Goal: Feedback & Contribution: Contribute content

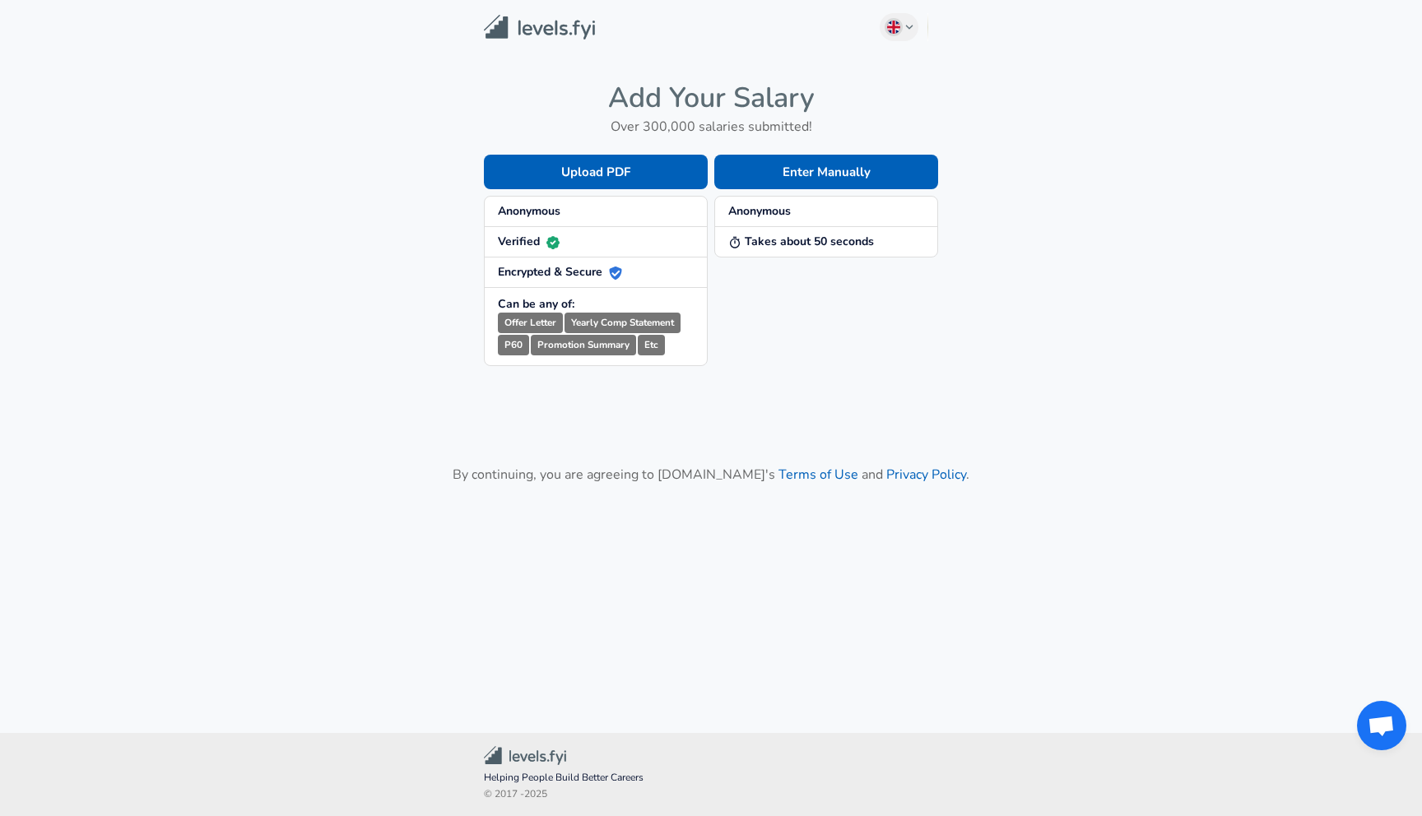
click at [756, 153] on div "Enter Manually Anonymous Takes about 50 seconds" at bounding box center [823, 247] width 230 height 238
click at [774, 173] on button "Enter Manually" at bounding box center [826, 172] width 224 height 35
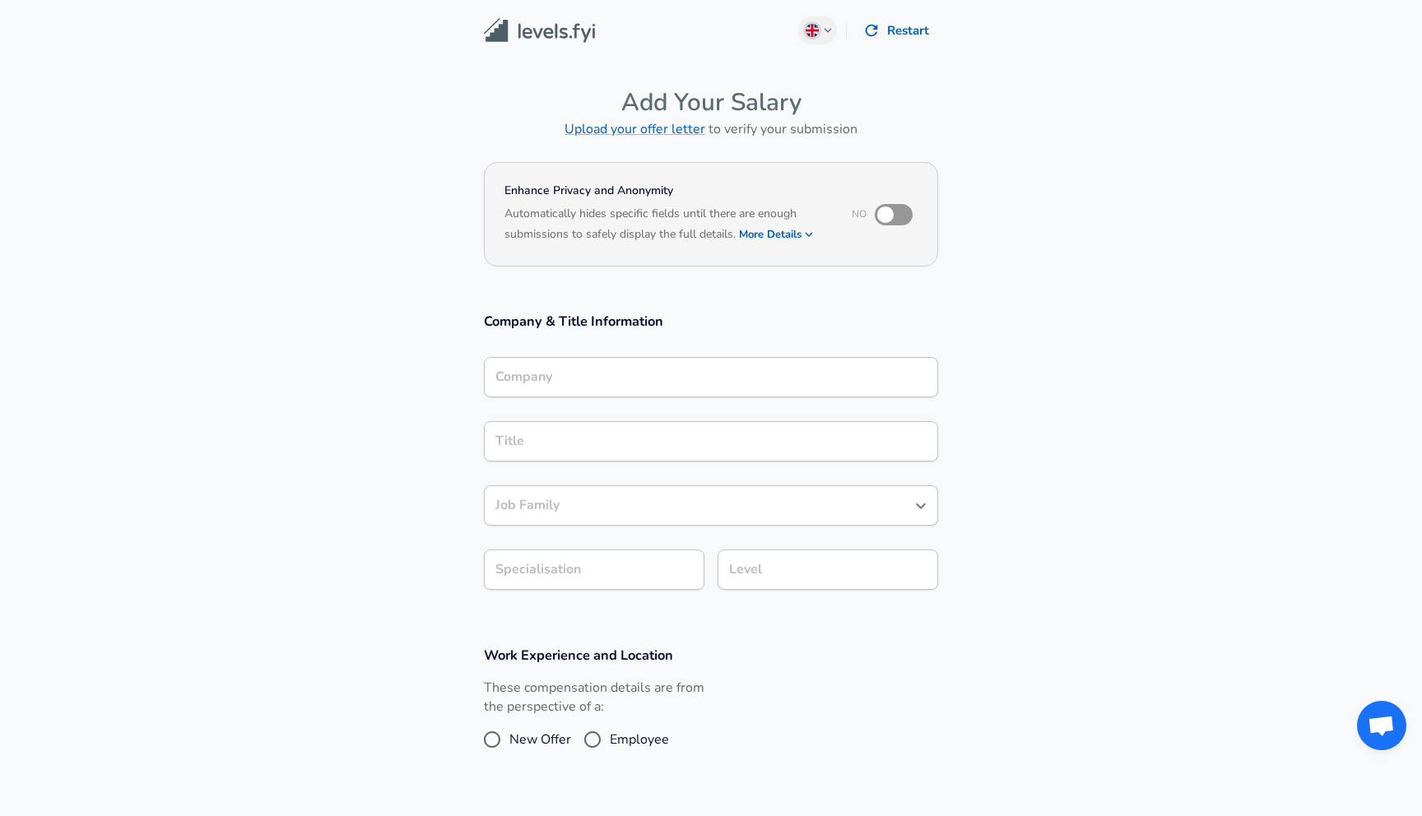
click at [680, 378] on input "Company" at bounding box center [710, 377] width 439 height 26
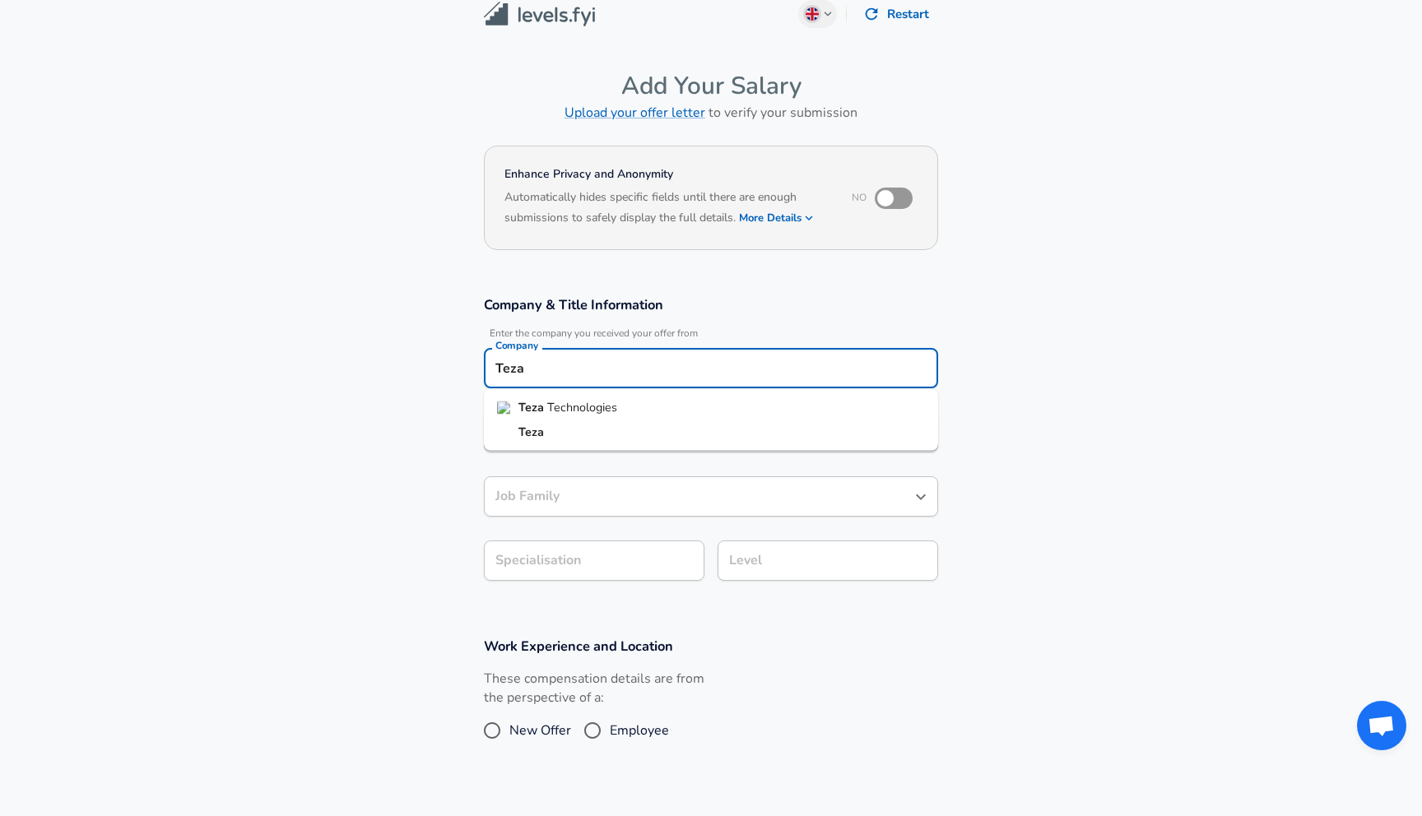
click at [633, 416] on li "[PERSON_NAME]" at bounding box center [711, 408] width 454 height 25
type input "[PERSON_NAME]"
click at [630, 439] on input "Title" at bounding box center [710, 433] width 439 height 26
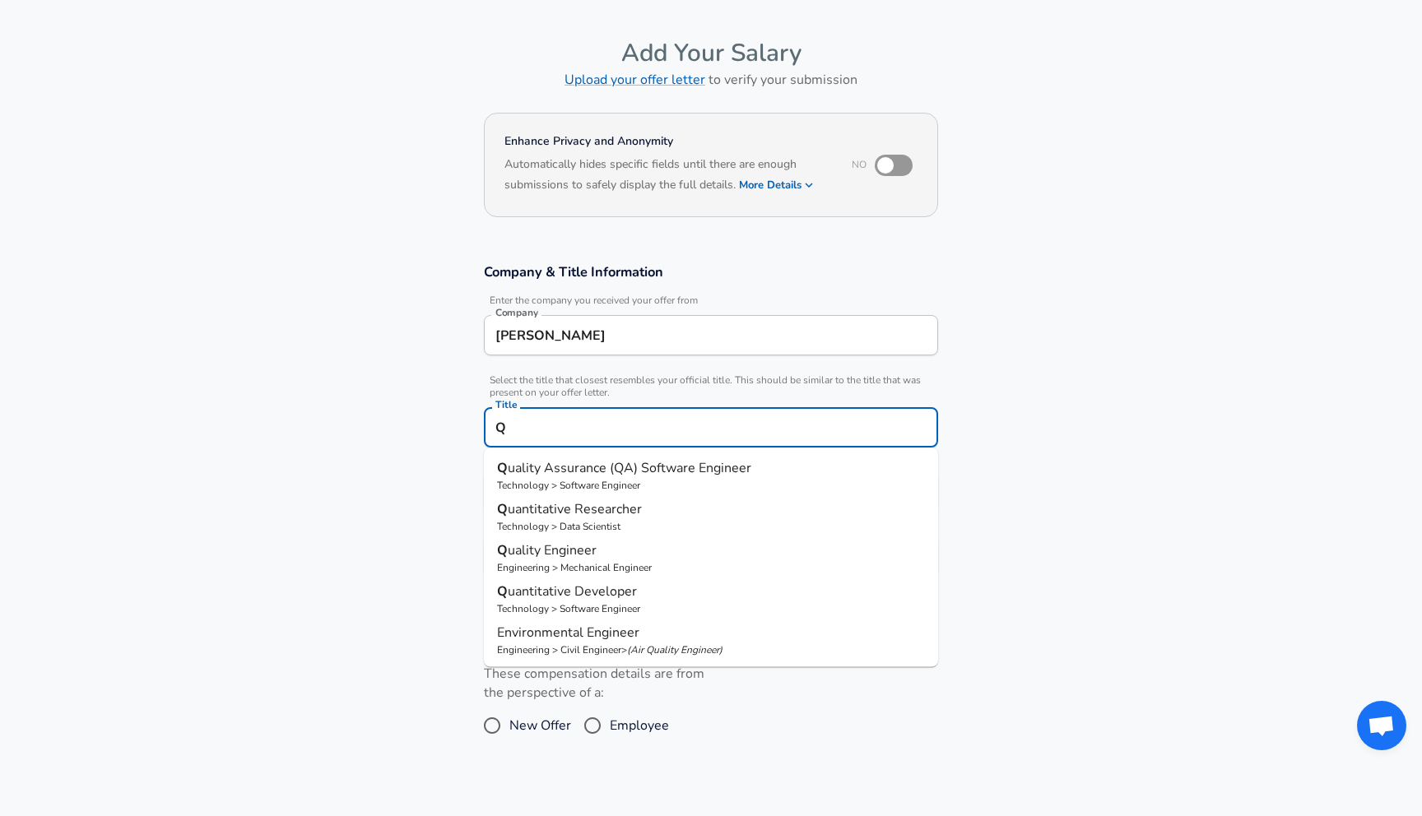
click at [598, 508] on span "uantitative Researcher" at bounding box center [575, 509] width 134 height 18
type input "Quantitative Researcher"
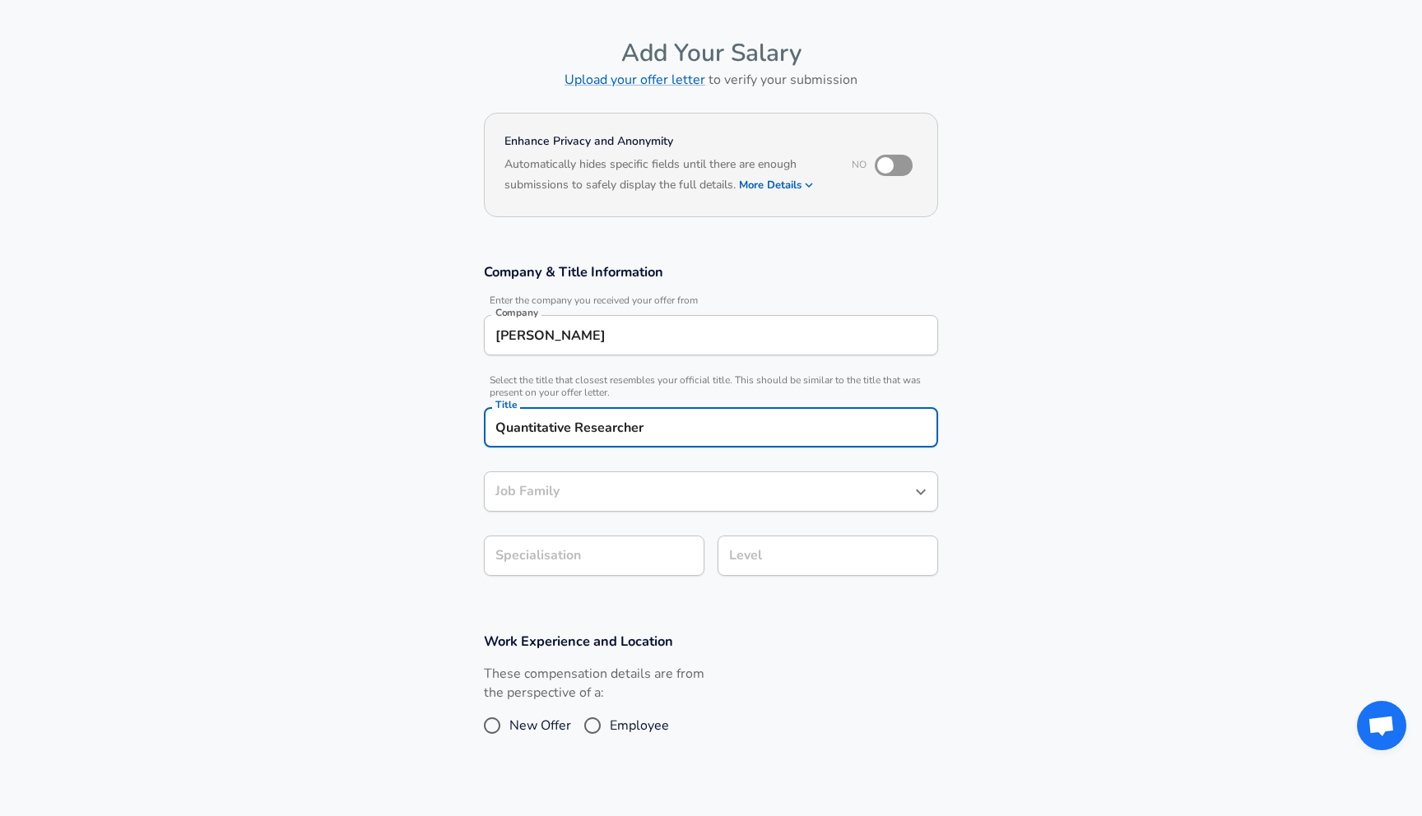
type input "Data Scientist"
click at [598, 508] on div "Data Scientist Job Family" at bounding box center [711, 491] width 454 height 40
type input "Quantitative Researcher"
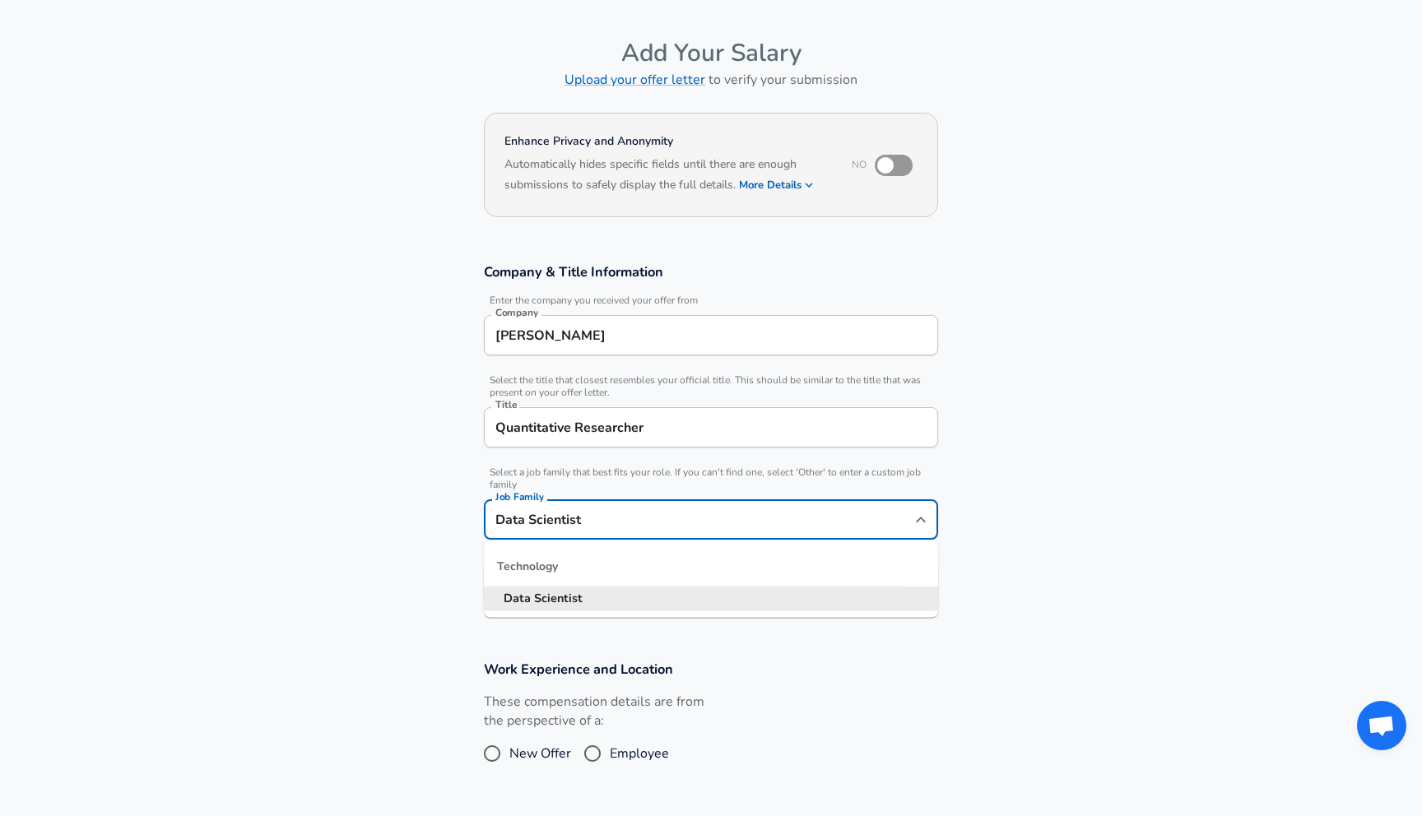
scroll to position [82, 0]
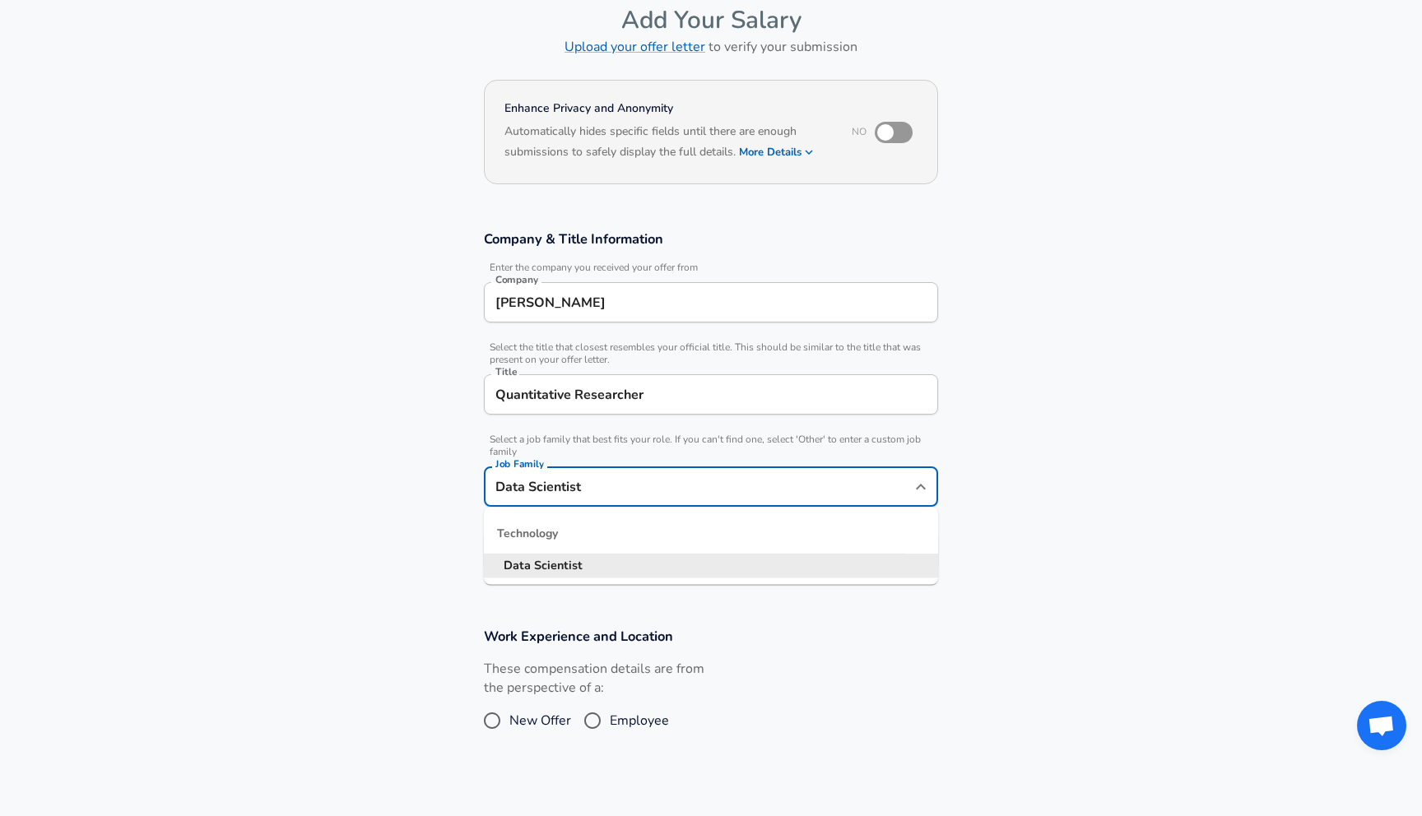
click at [639, 485] on input "Data Scientist" at bounding box center [698, 487] width 415 height 26
click at [777, 427] on div "Company & Title Information Enter the company you received your offer from Comp…" at bounding box center [711, 406] width 494 height 353
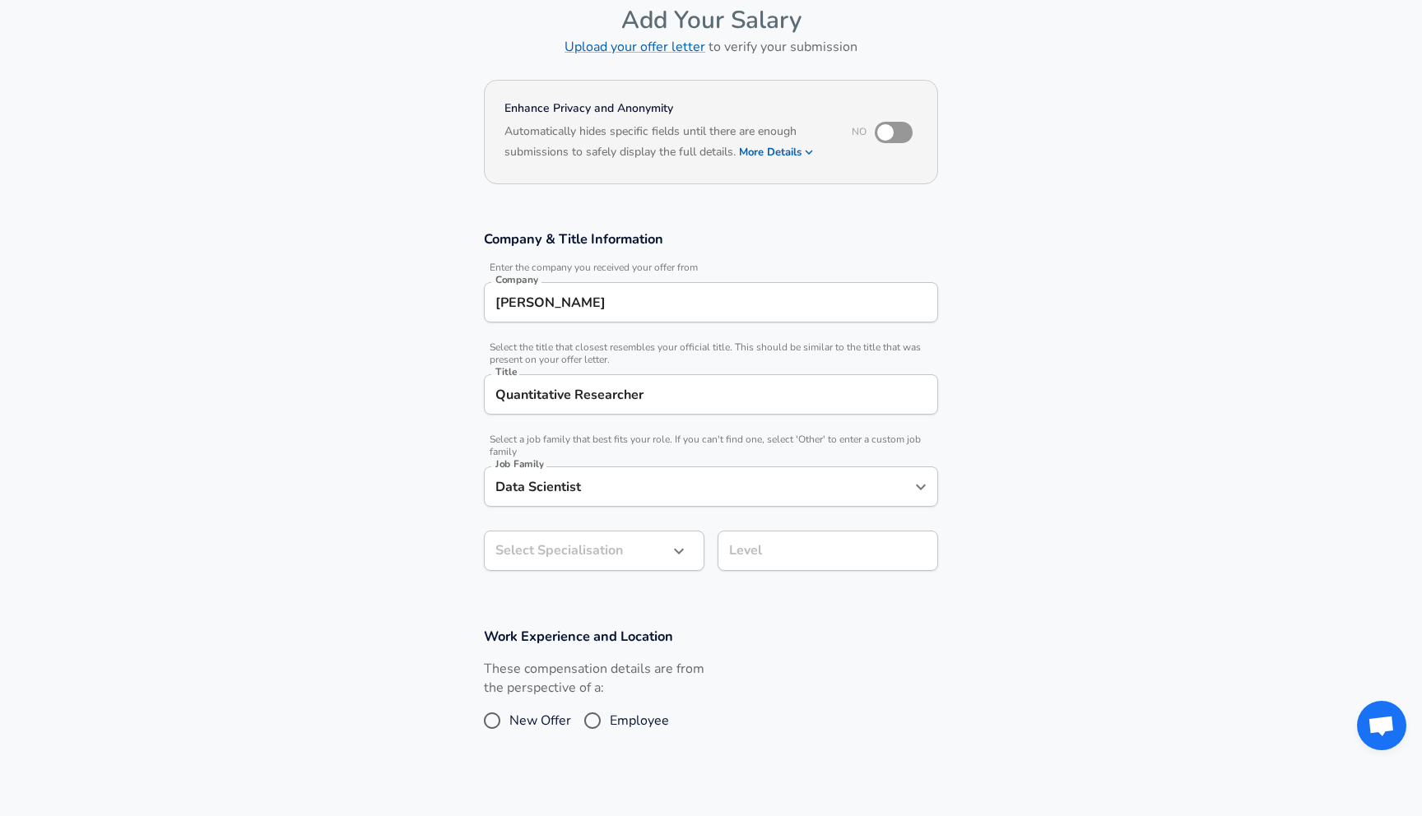
click at [653, 578] on div "Select Specialisation ​ Select Specialisation" at bounding box center [588, 550] width 234 height 64
click at [655, 564] on body "English ([GEOGRAPHIC_DATA]) Change Restart Add Your Salary Upload your offer le…" at bounding box center [711, 326] width 1422 height 816
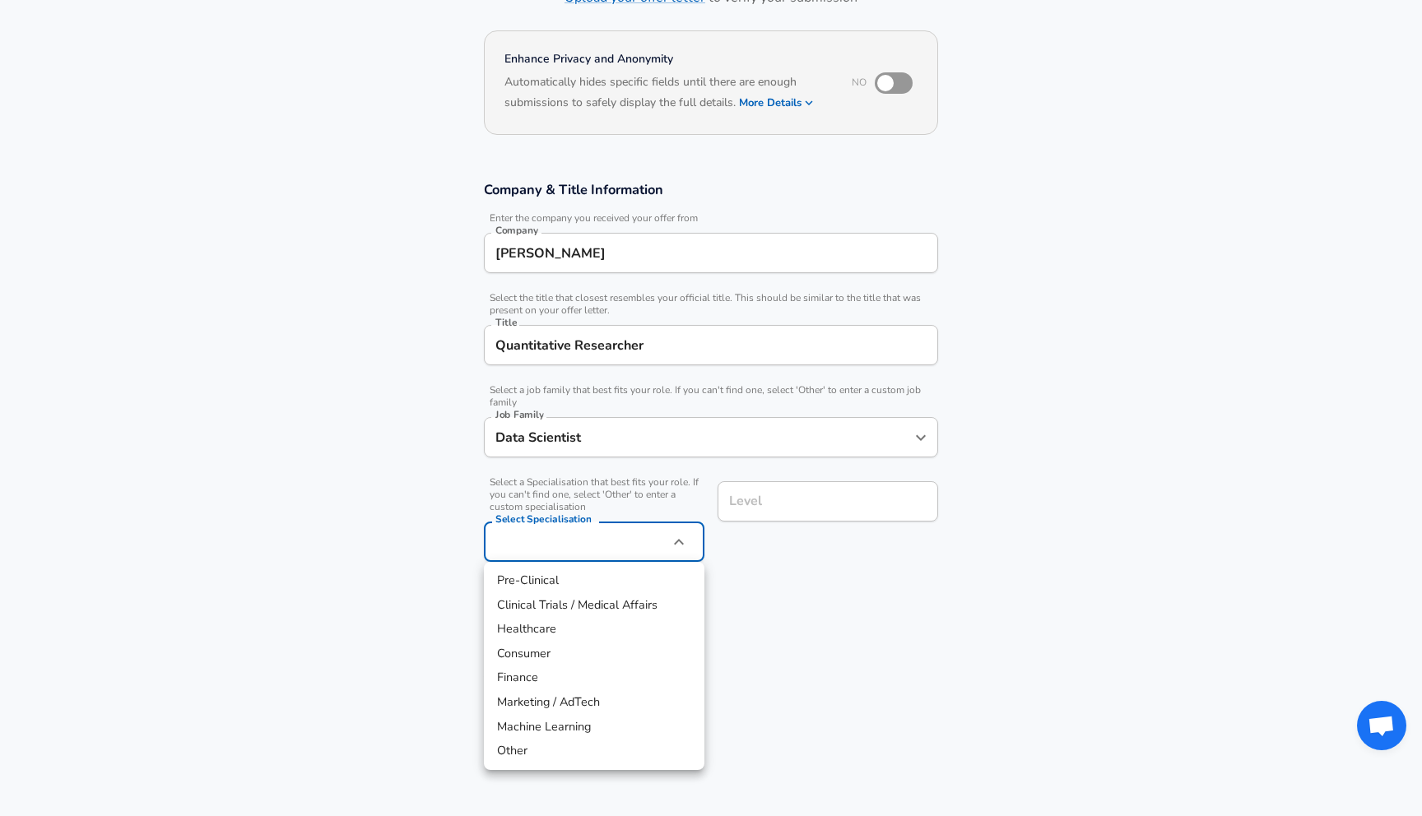
click at [597, 675] on li "Finance" at bounding box center [594, 678] width 221 height 25
type input "Finance"
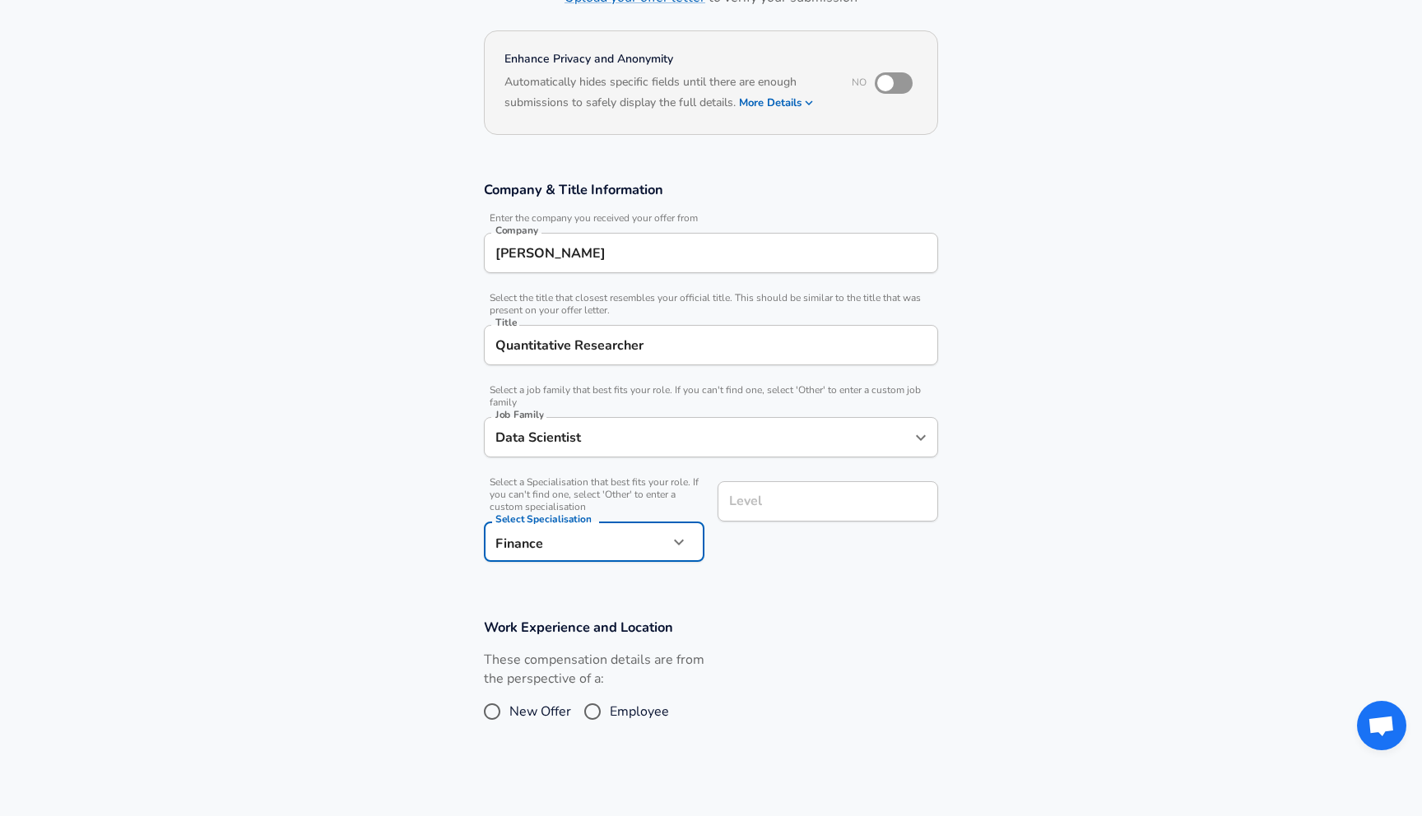
scroll to position [165, 0]
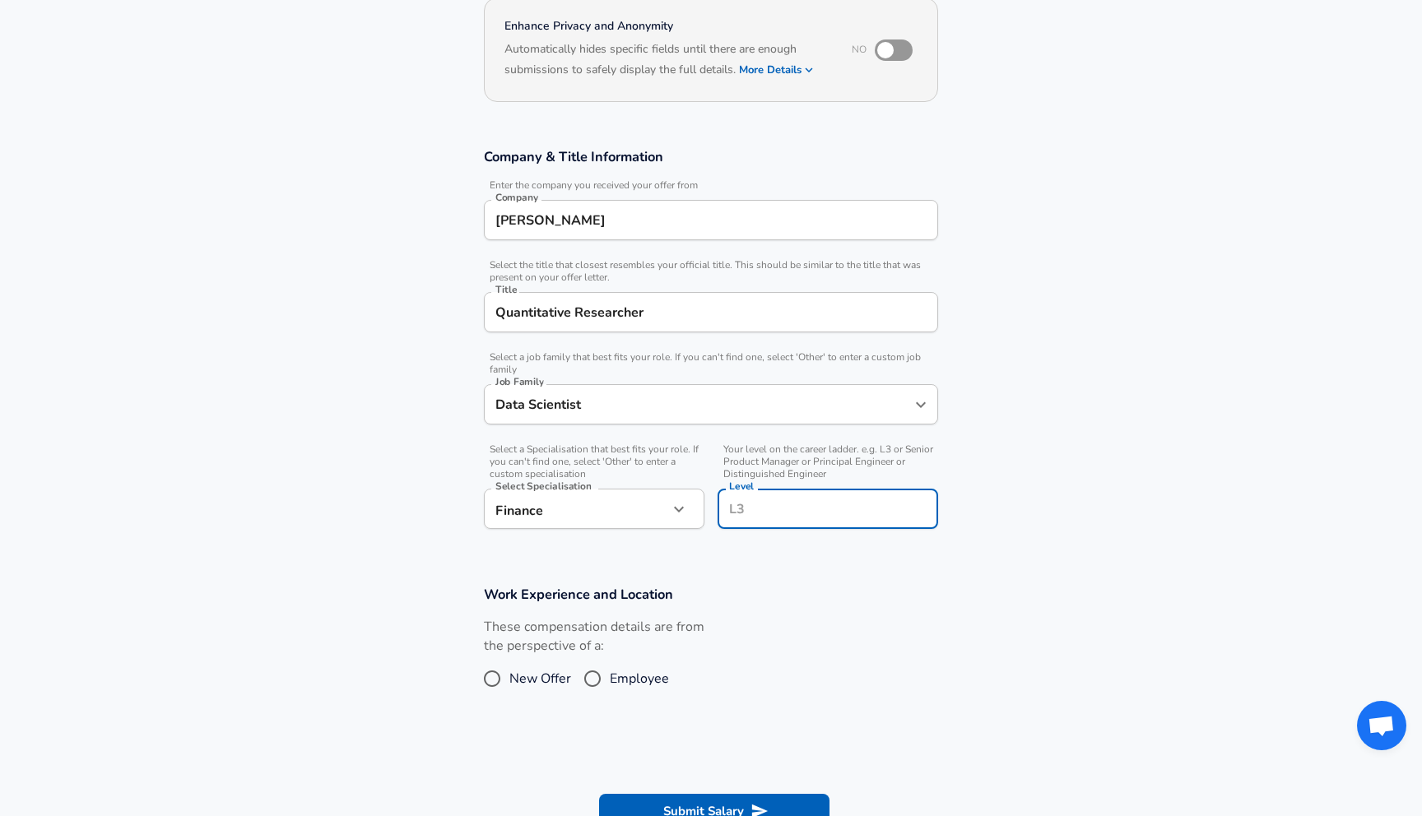
click at [767, 495] on div "Level" at bounding box center [827, 509] width 221 height 40
click at [773, 576] on section "Work Experience and Location These compensation details are from the perspectiv…" at bounding box center [711, 648] width 1422 height 165
click at [787, 501] on input "Entry" at bounding box center [828, 509] width 206 height 26
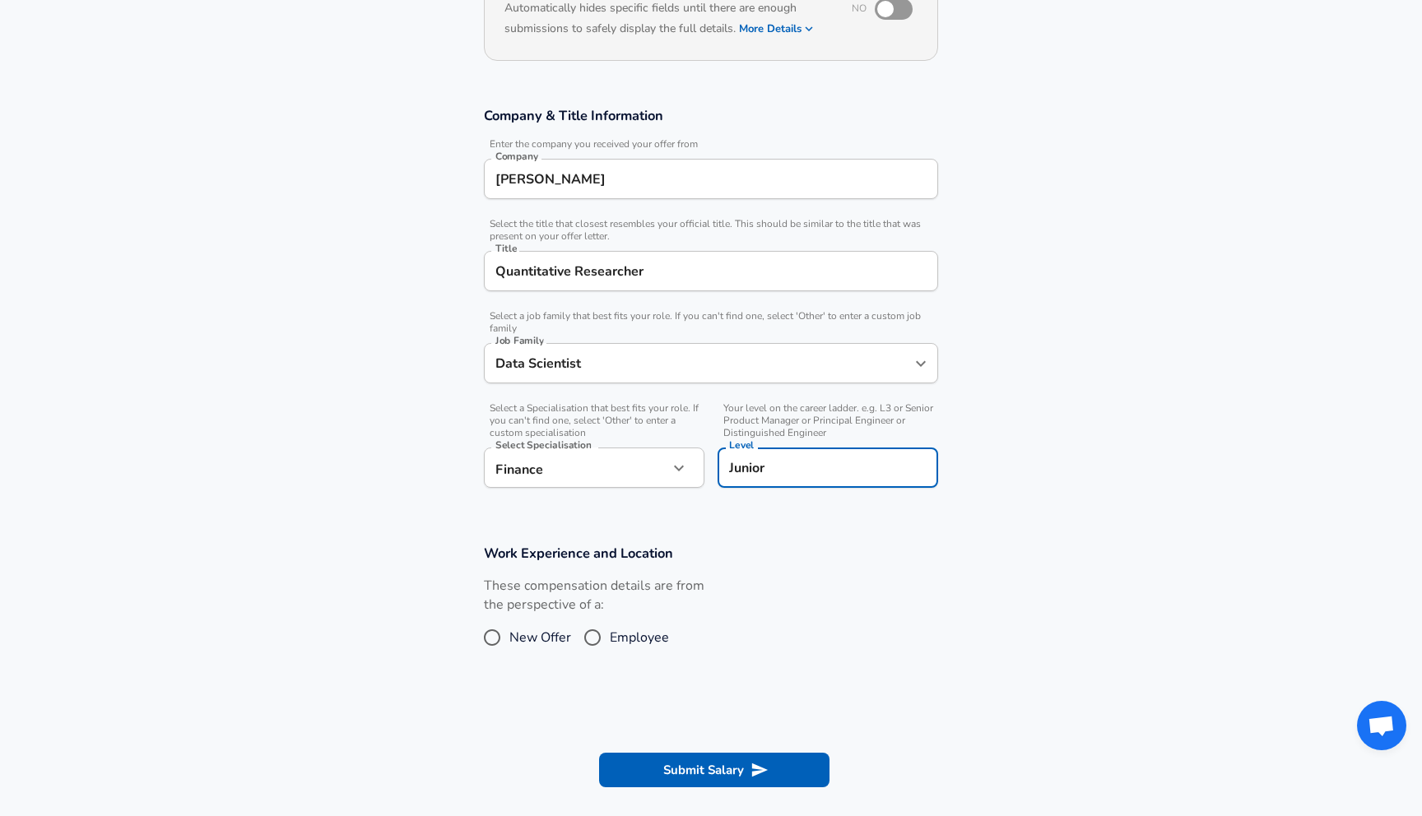
scroll to position [223, 0]
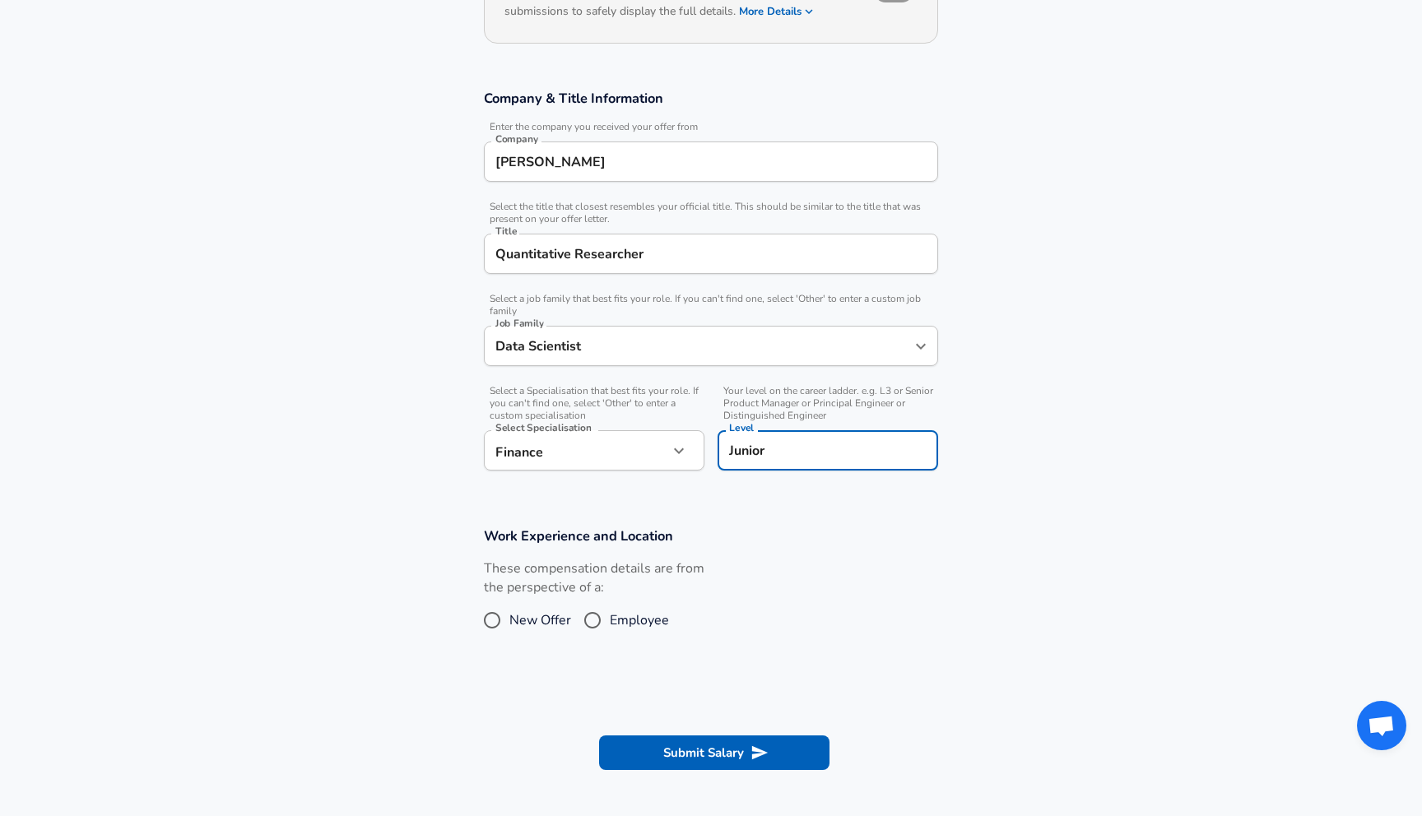
type input "Junior"
click at [704, 562] on div "These compensation details are from the perspective of a: New Offer Employee" at bounding box center [704, 602] width 467 height 87
click at [654, 624] on span "Employee" at bounding box center [639, 621] width 59 height 20
click at [610, 624] on input "Employee" at bounding box center [592, 620] width 35 height 26
radio input "true"
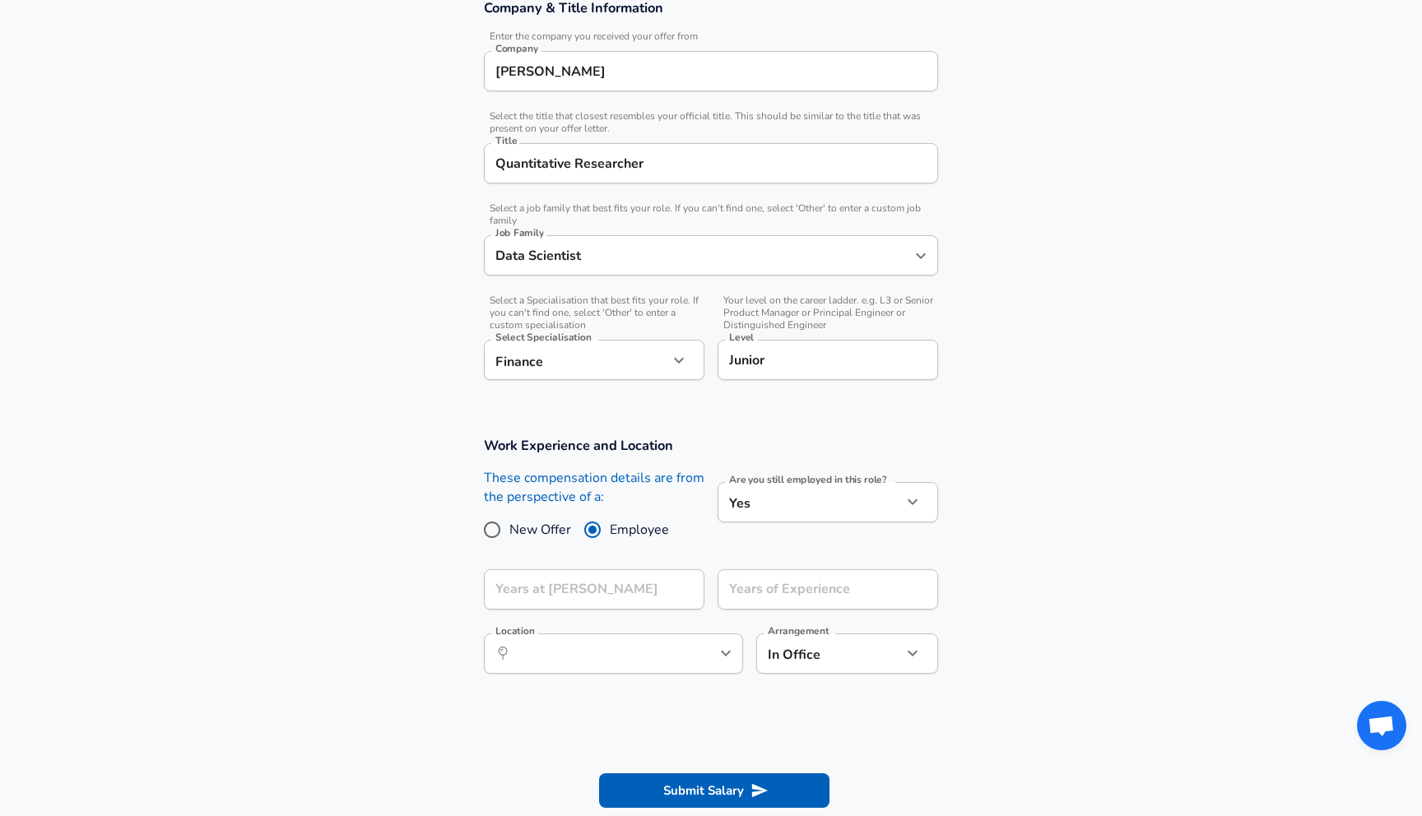
scroll to position [325, 0]
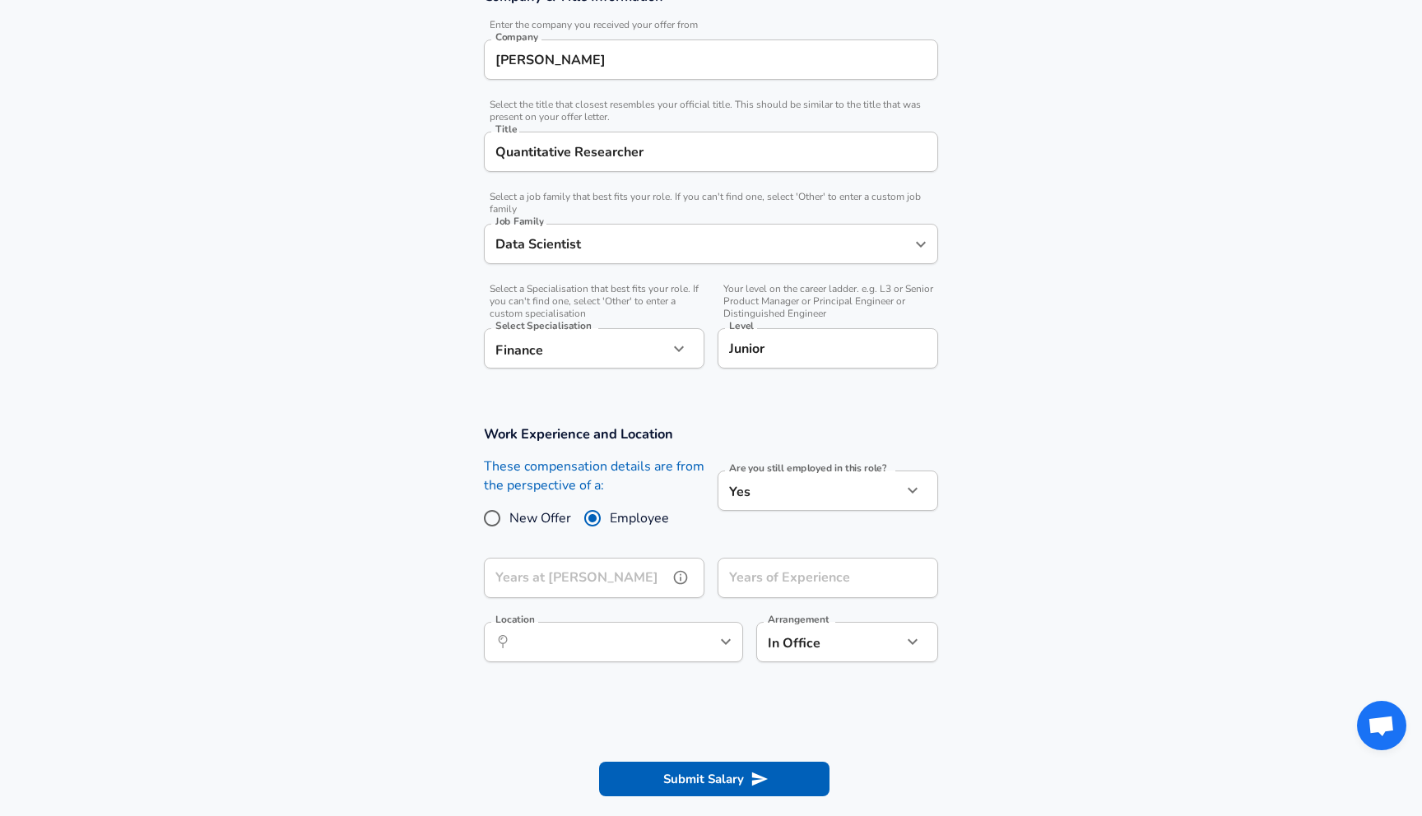
click at [686, 574] on icon "help" at bounding box center [681, 578] width 14 height 14
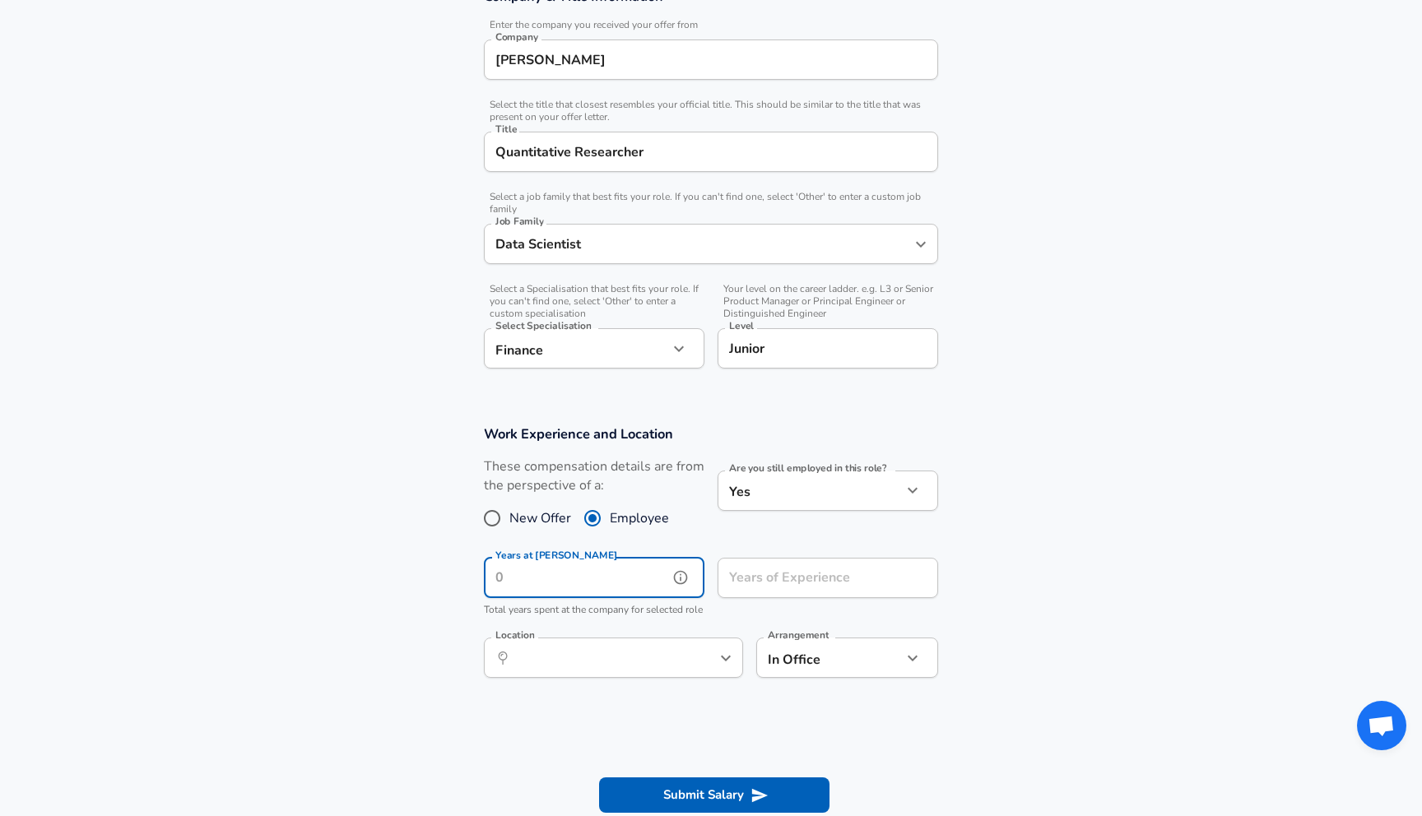
click at [636, 583] on input "Years at [PERSON_NAME]" at bounding box center [576, 578] width 184 height 40
type input "0"
click at [663, 607] on span "Total years spent at the company for selected role" at bounding box center [593, 609] width 219 height 13
click at [536, 500] on div "These compensation details are from the perspective of a: New Offer Employee" at bounding box center [594, 500] width 221 height 87
click at [536, 513] on span "New Offer" at bounding box center [540, 518] width 62 height 20
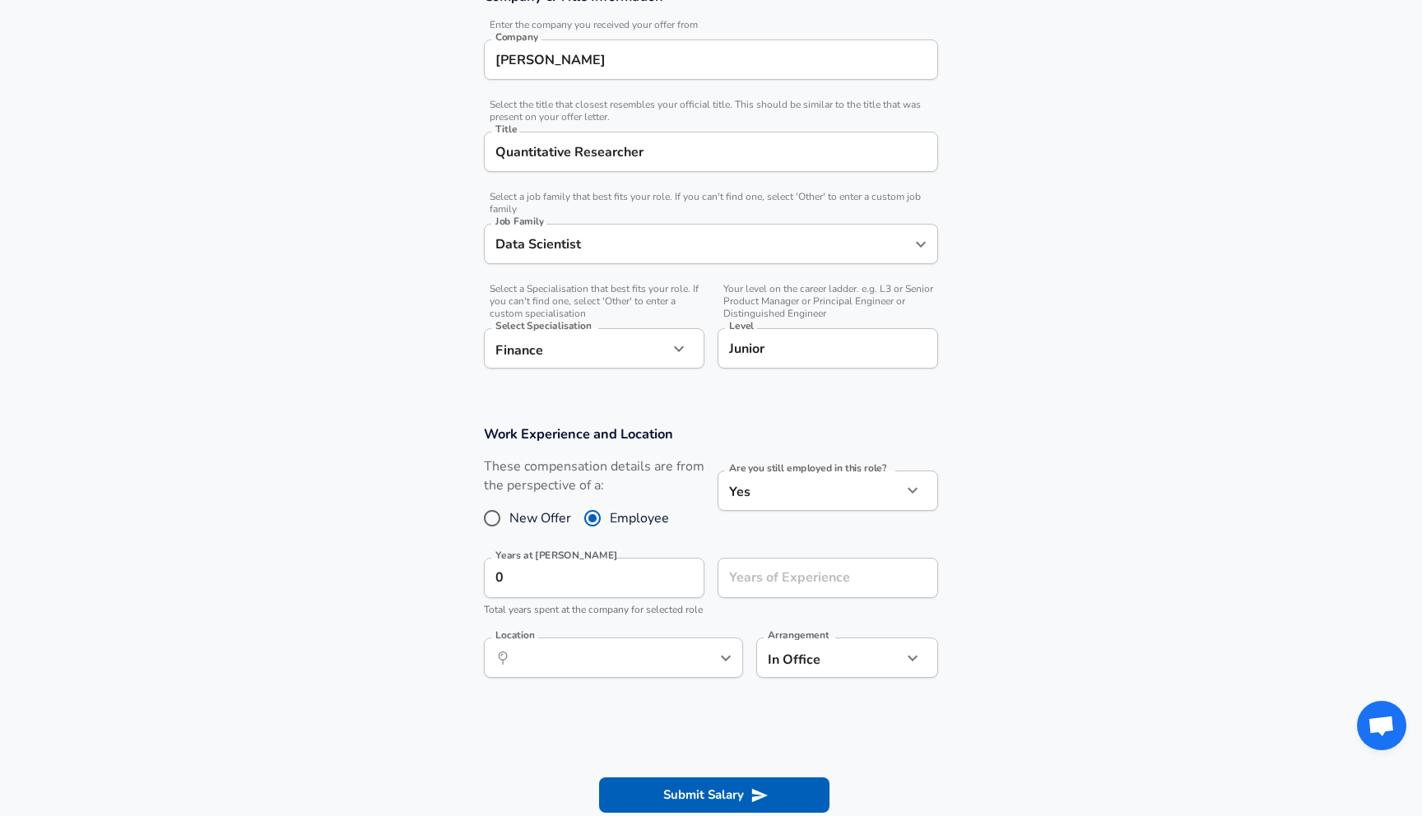
click at [509, 513] on input "New Offer" at bounding box center [492, 518] width 35 height 26
radio input "true"
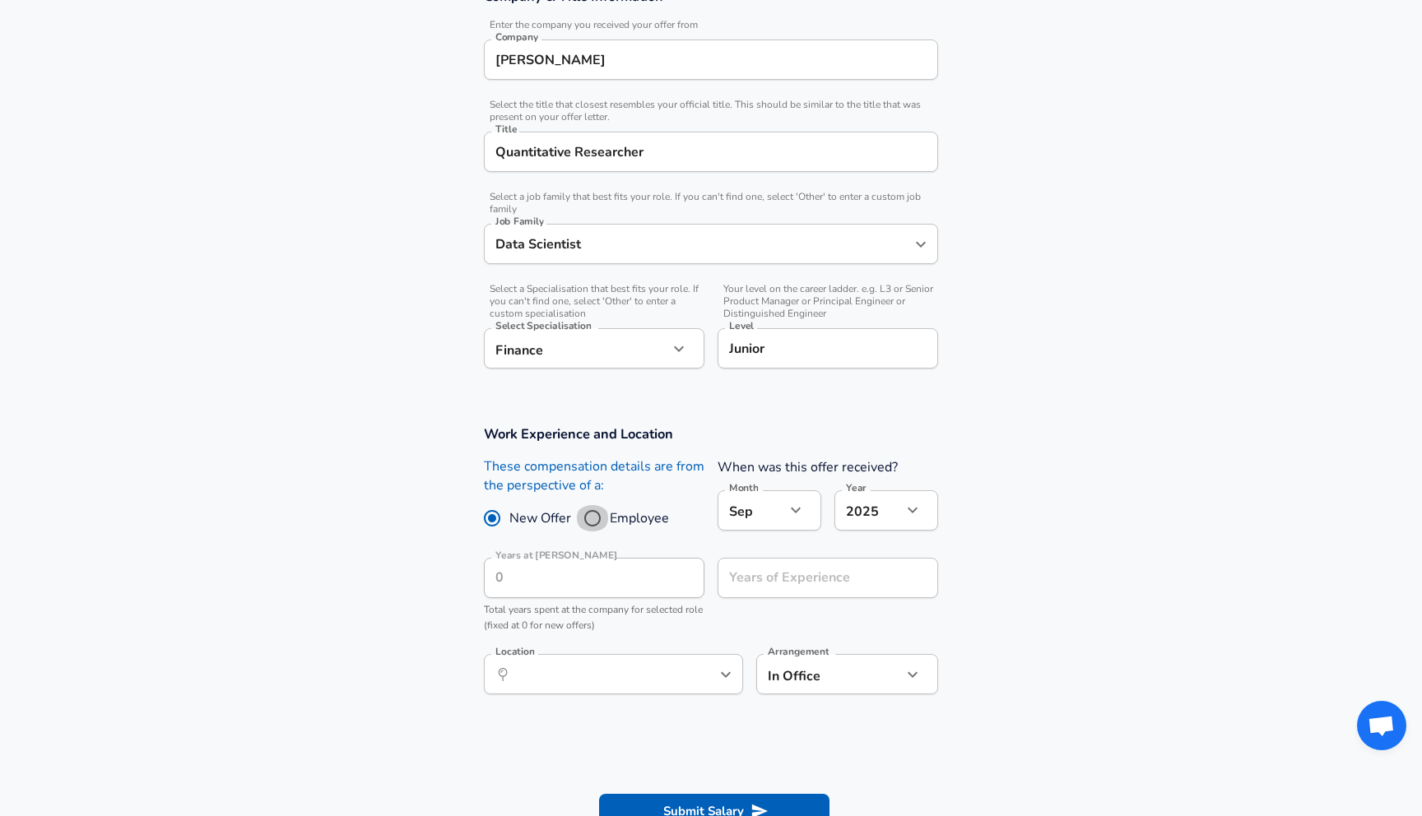
click at [598, 508] on input "Employee" at bounding box center [592, 518] width 35 height 26
radio input "true"
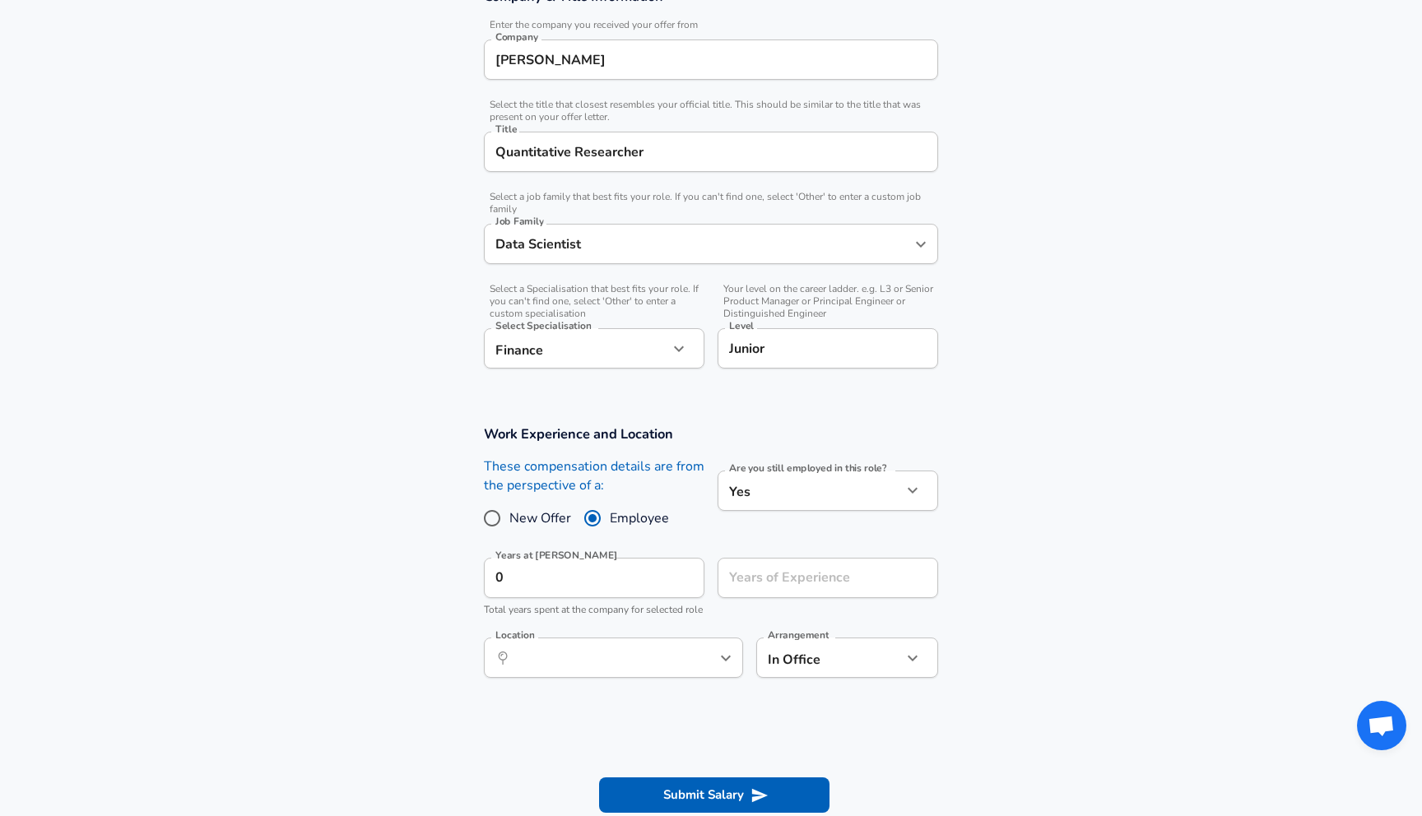
click at [707, 671] on button "help" at bounding box center [698, 658] width 25 height 25
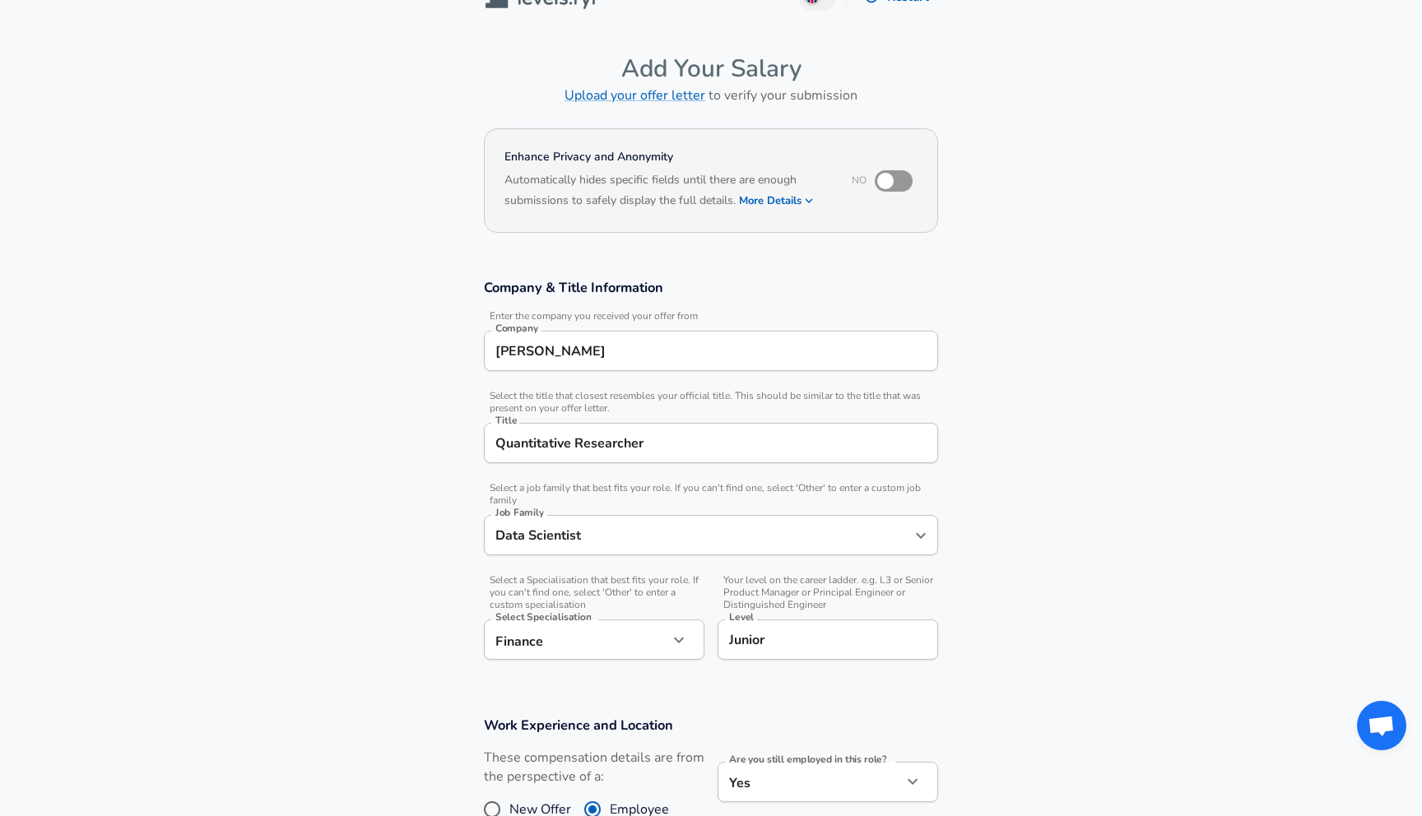
scroll to position [27, 0]
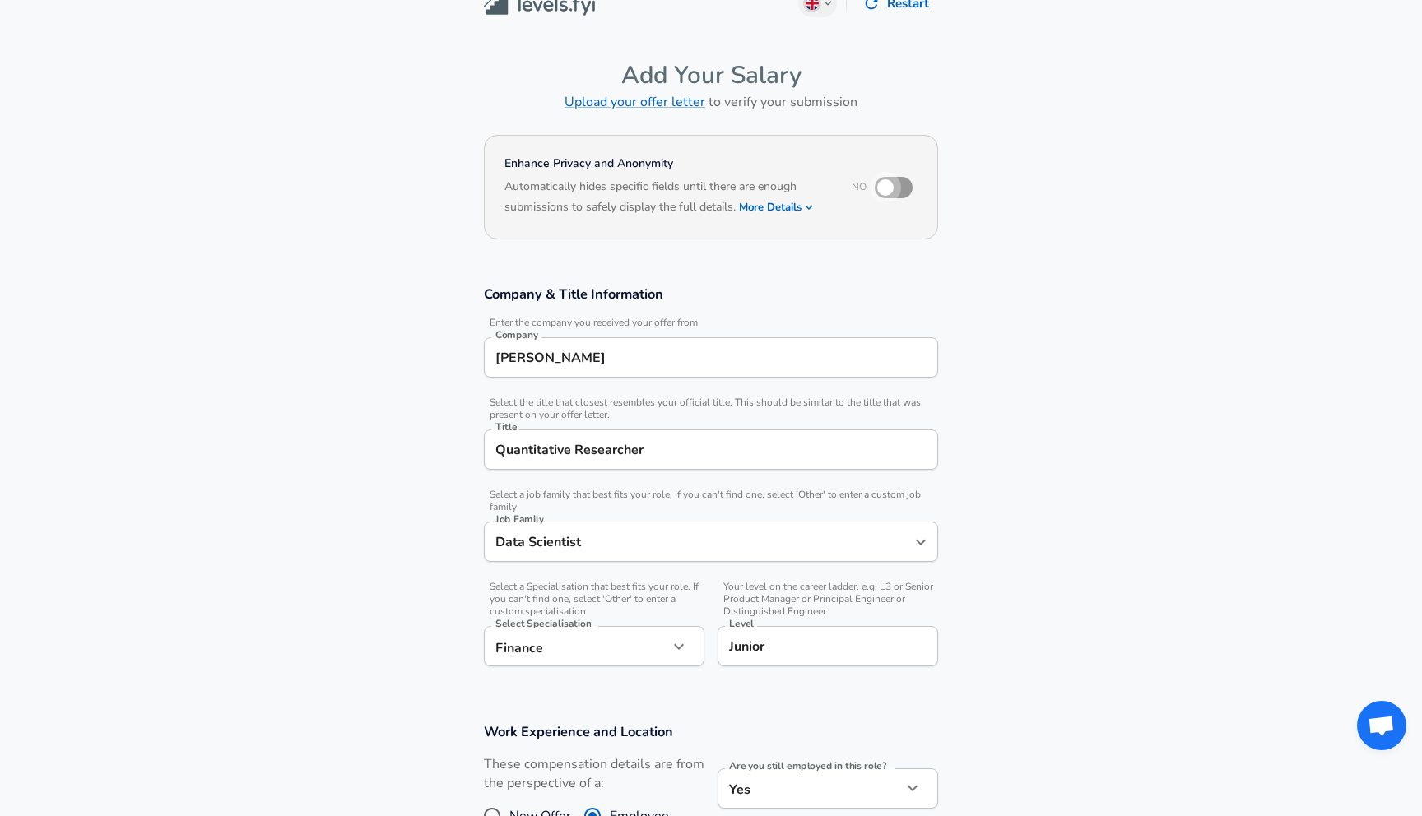
click at [892, 188] on input "checkbox" at bounding box center [885, 187] width 94 height 31
checkbox input "true"
